Goal: Obtain resource: Obtain resource

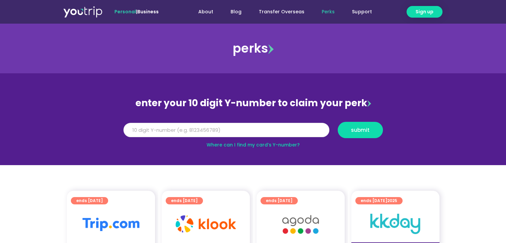
click at [220, 132] on input "Y Number" at bounding box center [226, 130] width 206 height 15
click at [370, 127] on span "submit" at bounding box center [360, 129] width 34 height 5
click at [290, 134] on input "5162400034522032" at bounding box center [226, 130] width 206 height 15
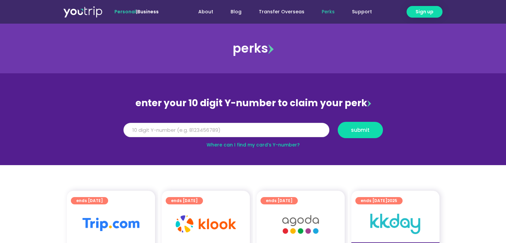
click at [290, 134] on input "5162400034522032" at bounding box center [226, 130] width 206 height 15
type input "5"
type input "8121080777"
click at [350, 122] on button "submit" at bounding box center [360, 130] width 45 height 16
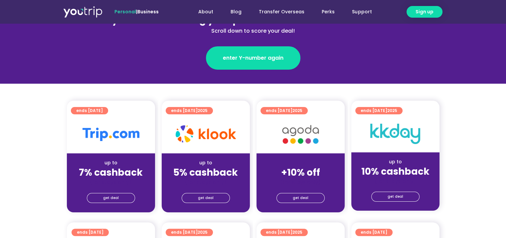
scroll to position [100, 0]
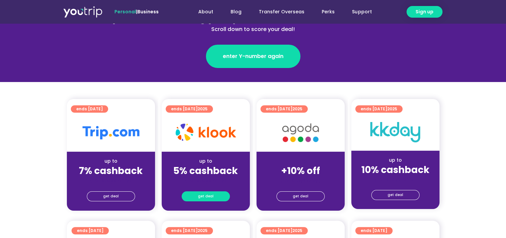
click at [204, 196] on span "get deal" at bounding box center [206, 195] width 16 height 9
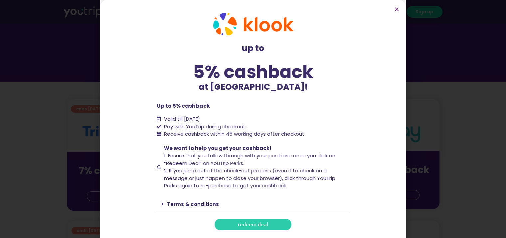
click at [267, 225] on link "redeem deal" at bounding box center [253, 224] width 77 height 12
